Goal: Task Accomplishment & Management: Manage account settings

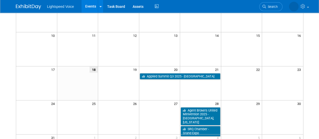
scroll to position [97, 0]
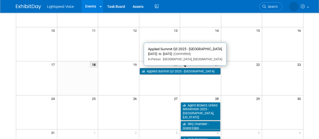
click at [161, 73] on link "Applied Summit Q3 2025 - [GEOGRAPHIC_DATA]" at bounding box center [180, 71] width 81 height 7
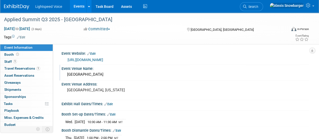
click at [93, 75] on div "[GEOGRAPHIC_DATA]" at bounding box center [185, 75] width 240 height 8
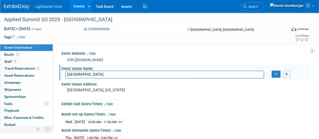
click at [93, 75] on input "[GEOGRAPHIC_DATA]" at bounding box center [164, 75] width 199 height 8
click at [275, 74] on icon "button" at bounding box center [276, 73] width 4 height 3
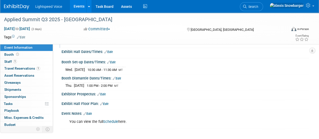
scroll to position [54, 0]
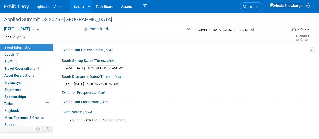
drag, startPoint x: 129, startPoint y: 119, endPoint x: 66, endPoint y: 119, distance: 62.5
click at [66, 119] on div "You can view the full Schedule here." at bounding box center [163, 120] width 194 height 10
copy div "You can view the full Schedule here."
click at [140, 101] on div "Exhibit Hall Floor Plan: Edit" at bounding box center [185, 101] width 247 height 7
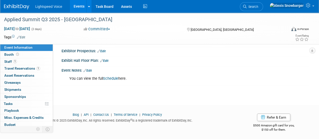
scroll to position [0, 0]
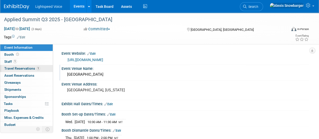
click at [28, 70] on span "Travel Reservations 1" at bounding box center [22, 68] width 36 height 4
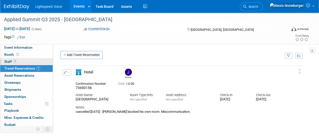
click at [18, 60] on link "1 Staff 1" at bounding box center [26, 61] width 52 height 7
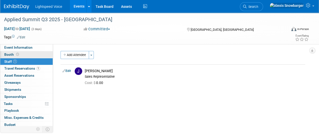
click at [26, 54] on link "Booth" at bounding box center [26, 54] width 52 height 7
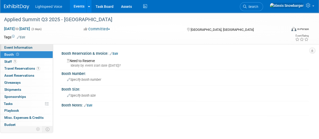
click at [24, 50] on link "Event Information" at bounding box center [26, 47] width 52 height 7
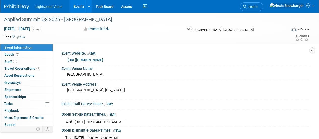
click at [100, 28] on button "Committed" at bounding box center [97, 28] width 30 height 5
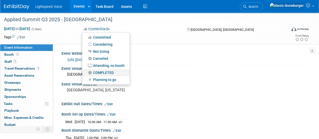
click at [98, 71] on link "COMPLETED" at bounding box center [105, 72] width 47 height 7
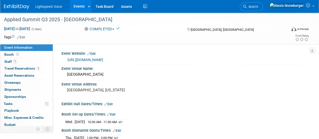
click at [75, 8] on link "Events" at bounding box center [79, 6] width 18 height 13
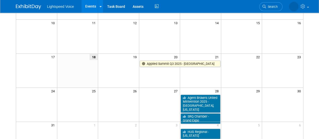
scroll to position [105, 0]
